Goal: Task Accomplishment & Management: Complete application form

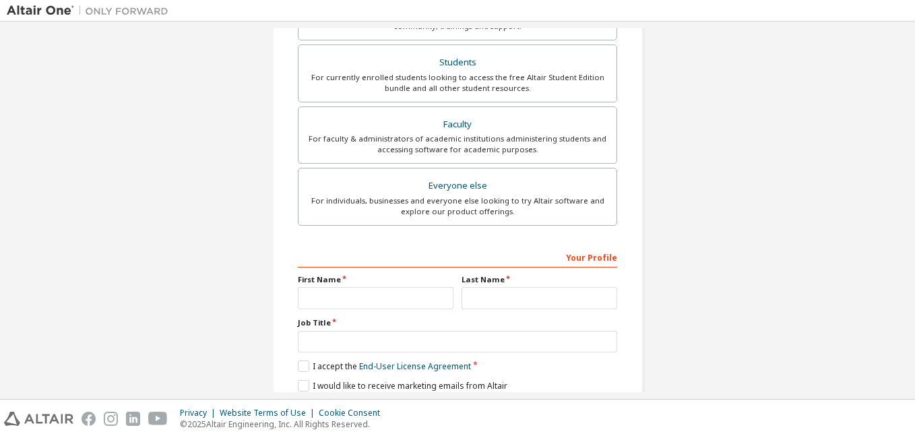
scroll to position [297, 0]
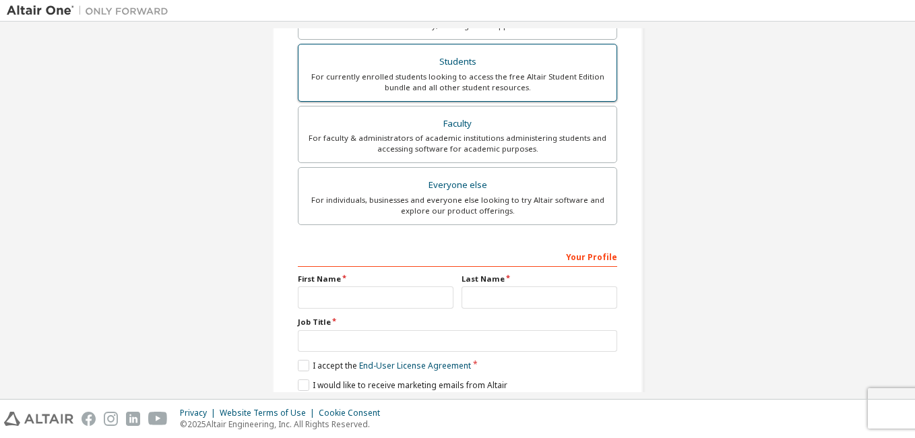
click at [352, 67] on div "Students" at bounding box center [458, 62] width 302 height 19
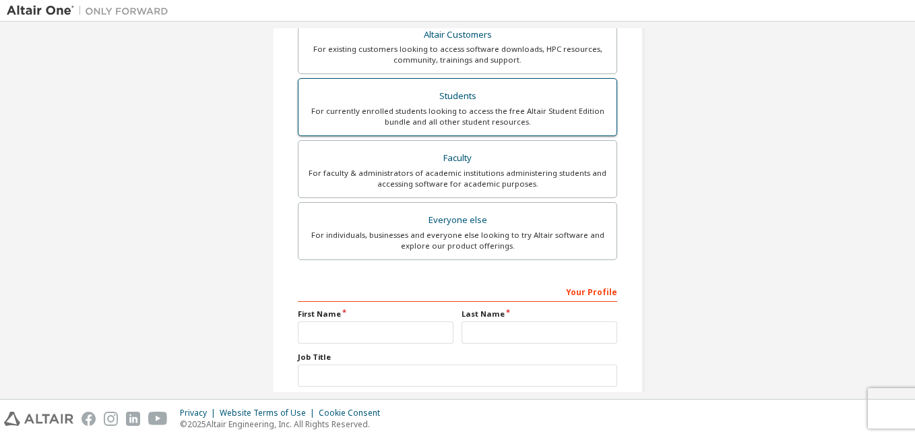
scroll to position [331, 0]
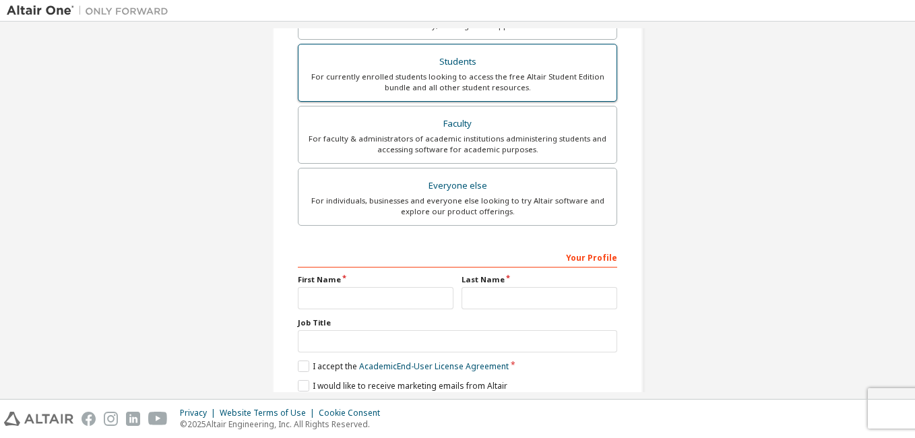
click at [346, 68] on div "Students" at bounding box center [458, 62] width 302 height 19
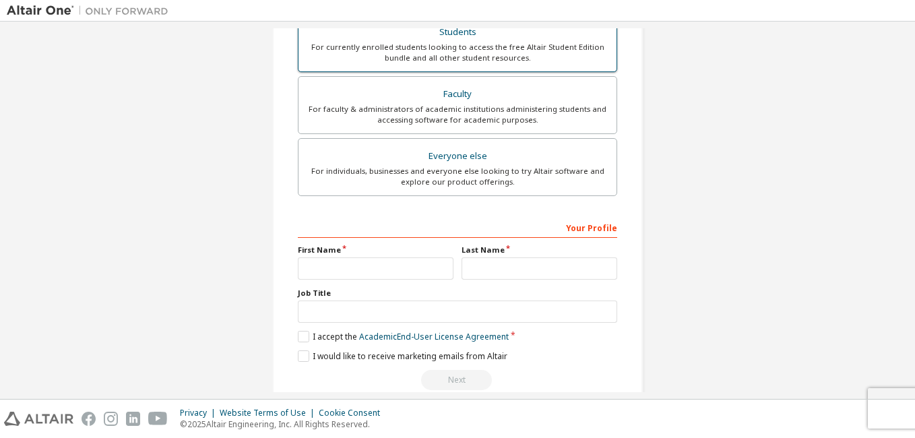
scroll to position [385, 0]
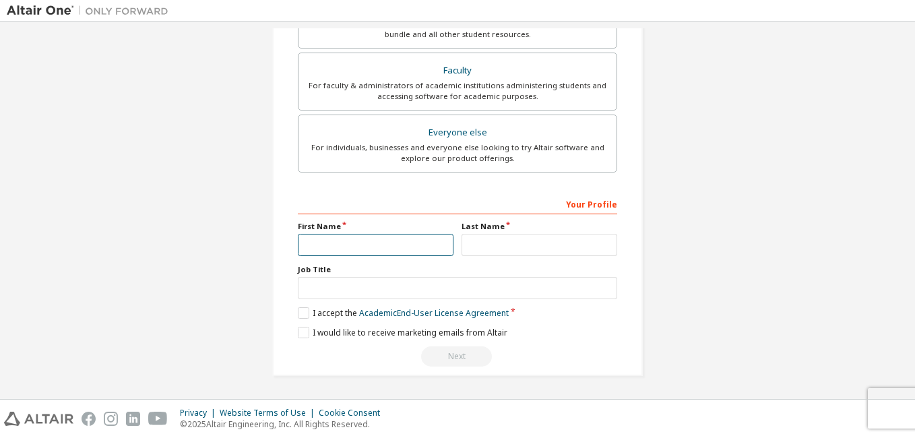
click at [323, 251] on input "text" at bounding box center [376, 245] width 156 height 22
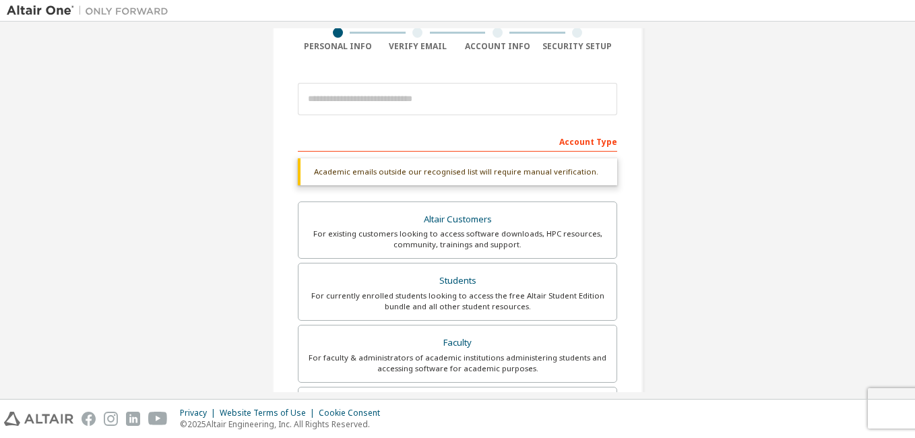
scroll to position [110, 0]
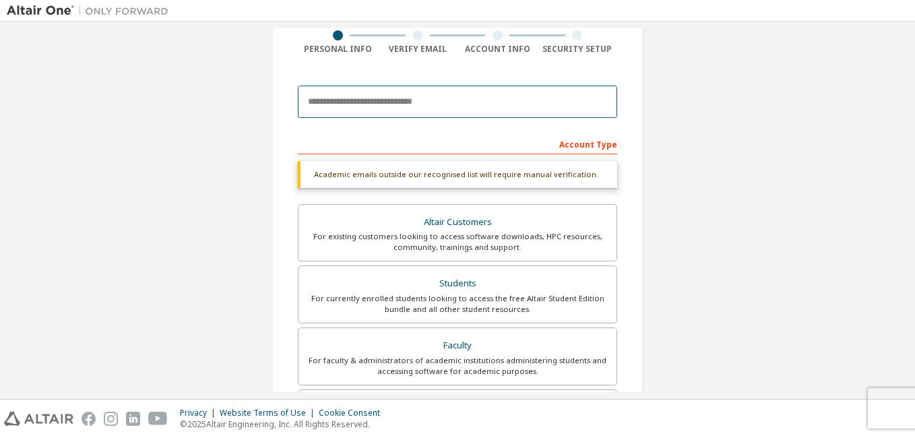
click at [358, 102] on input "email" at bounding box center [457, 102] width 319 height 32
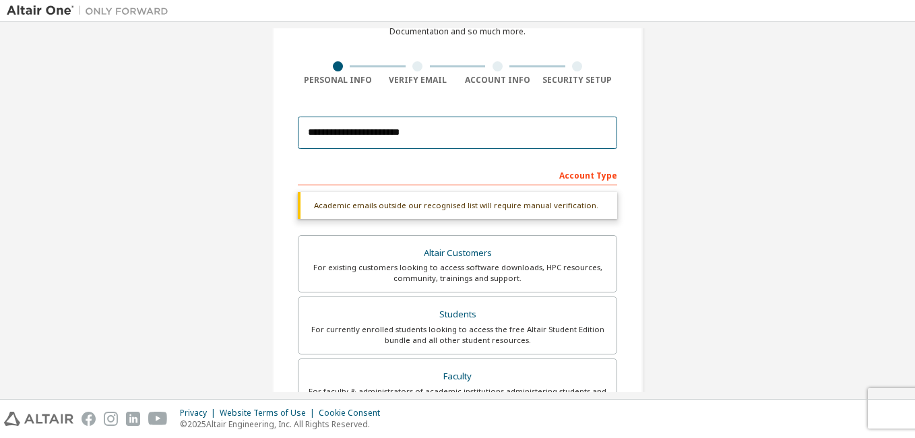
scroll to position [78, 0]
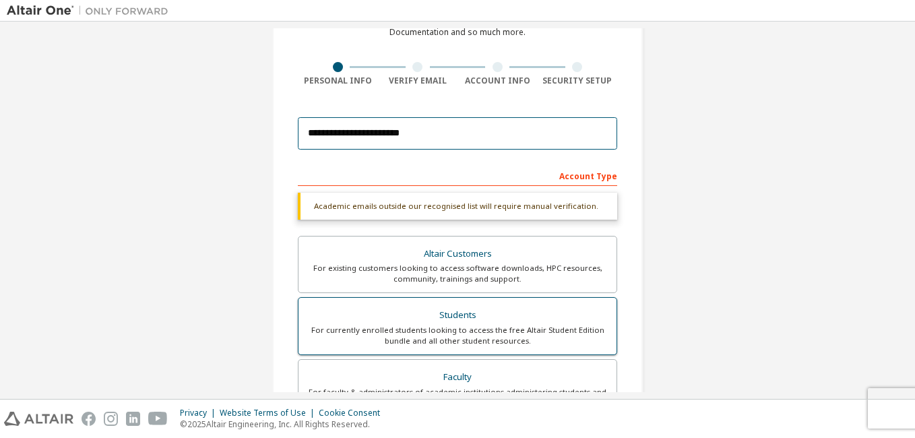
type input "**********"
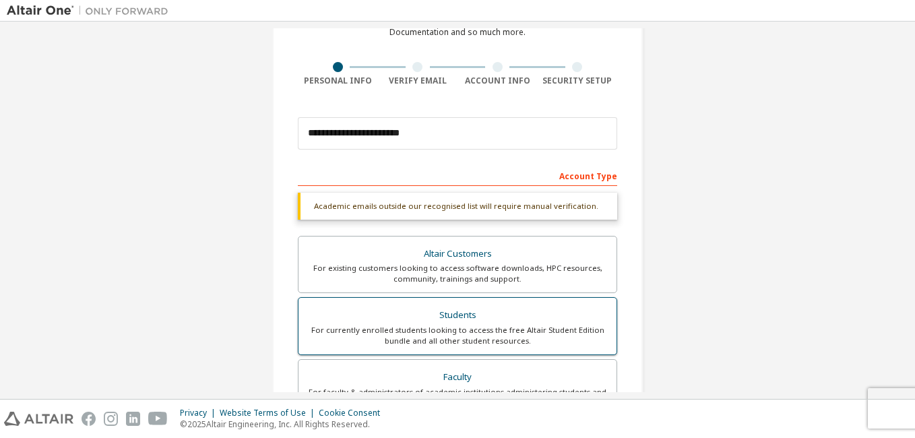
click at [448, 324] on div "Students" at bounding box center [458, 315] width 302 height 19
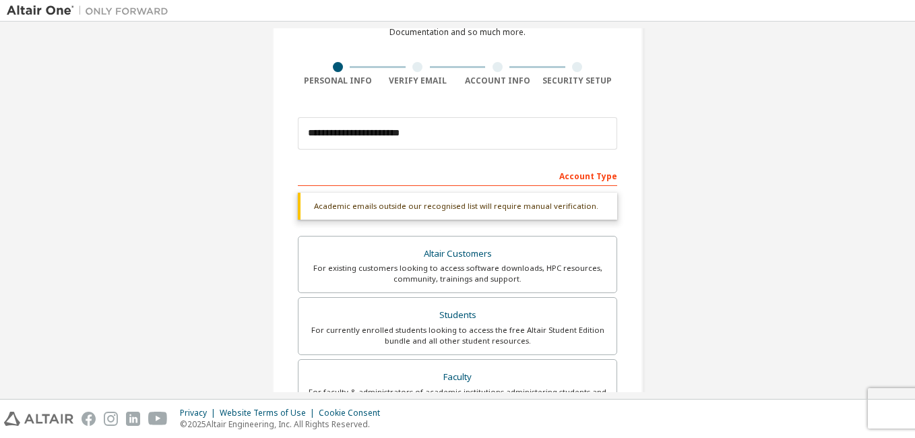
click at [492, 203] on div "Academic emails outside our recognised list will require manual verification." at bounding box center [457, 206] width 319 height 27
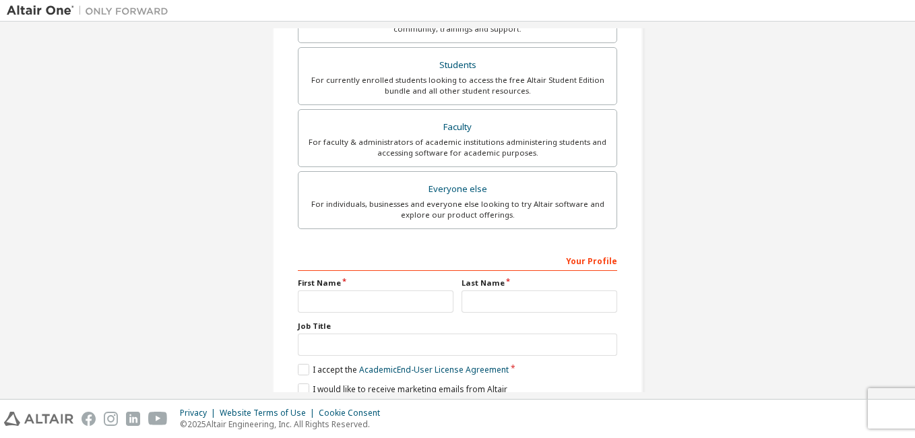
scroll to position [385, 0]
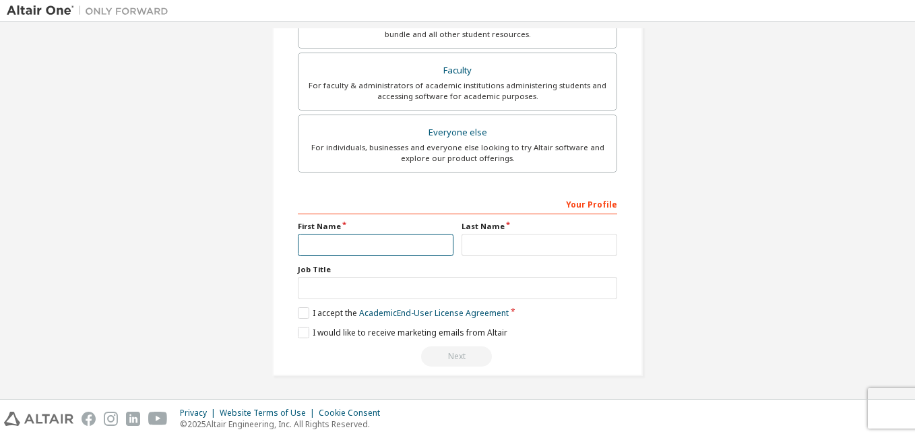
click at [324, 240] on input "text" at bounding box center [376, 245] width 156 height 22
type input "*****"
type input "**********"
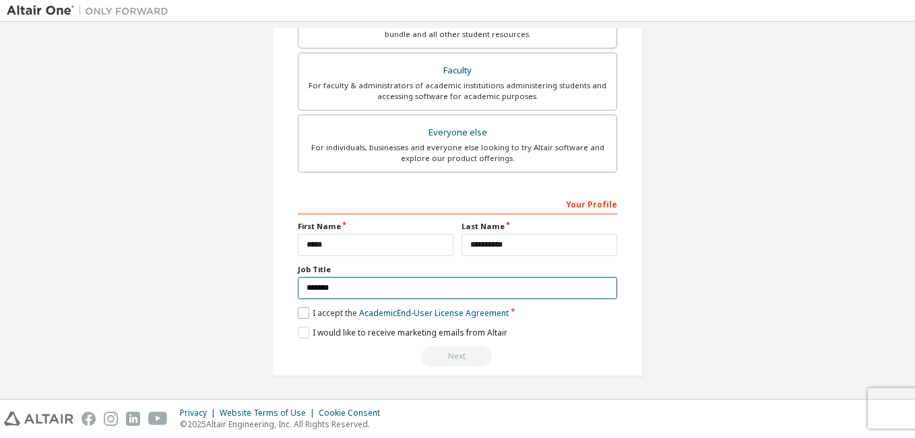
type input "*******"
click at [306, 312] on label "I accept the Academic End-User License Agreement" at bounding box center [403, 312] width 211 height 11
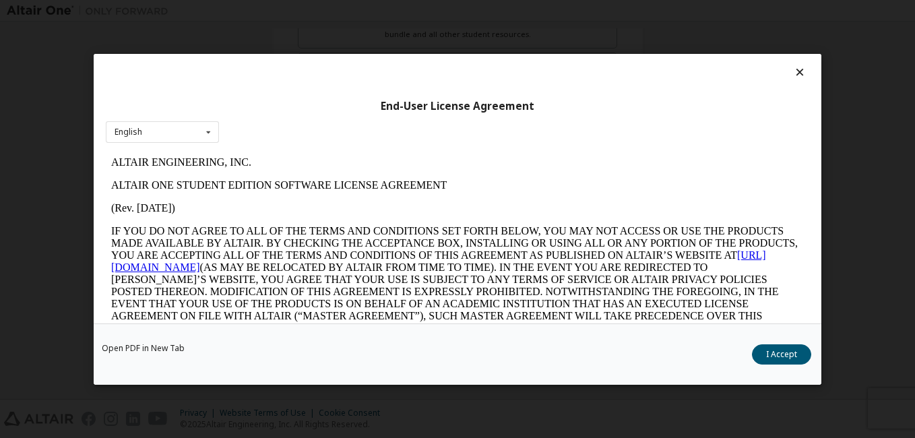
scroll to position [0, 0]
click at [794, 359] on button "I Accept" at bounding box center [781, 354] width 59 height 20
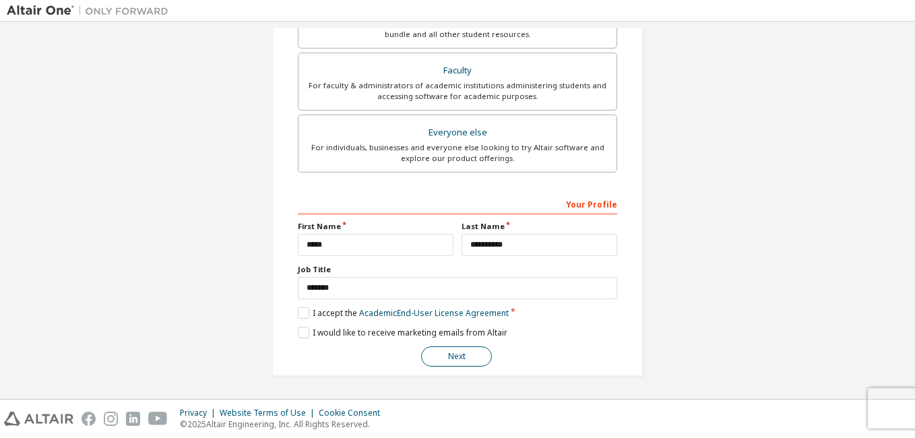
click at [458, 358] on button "Next" at bounding box center [456, 356] width 71 height 20
